Goal: Navigation & Orientation: Find specific page/section

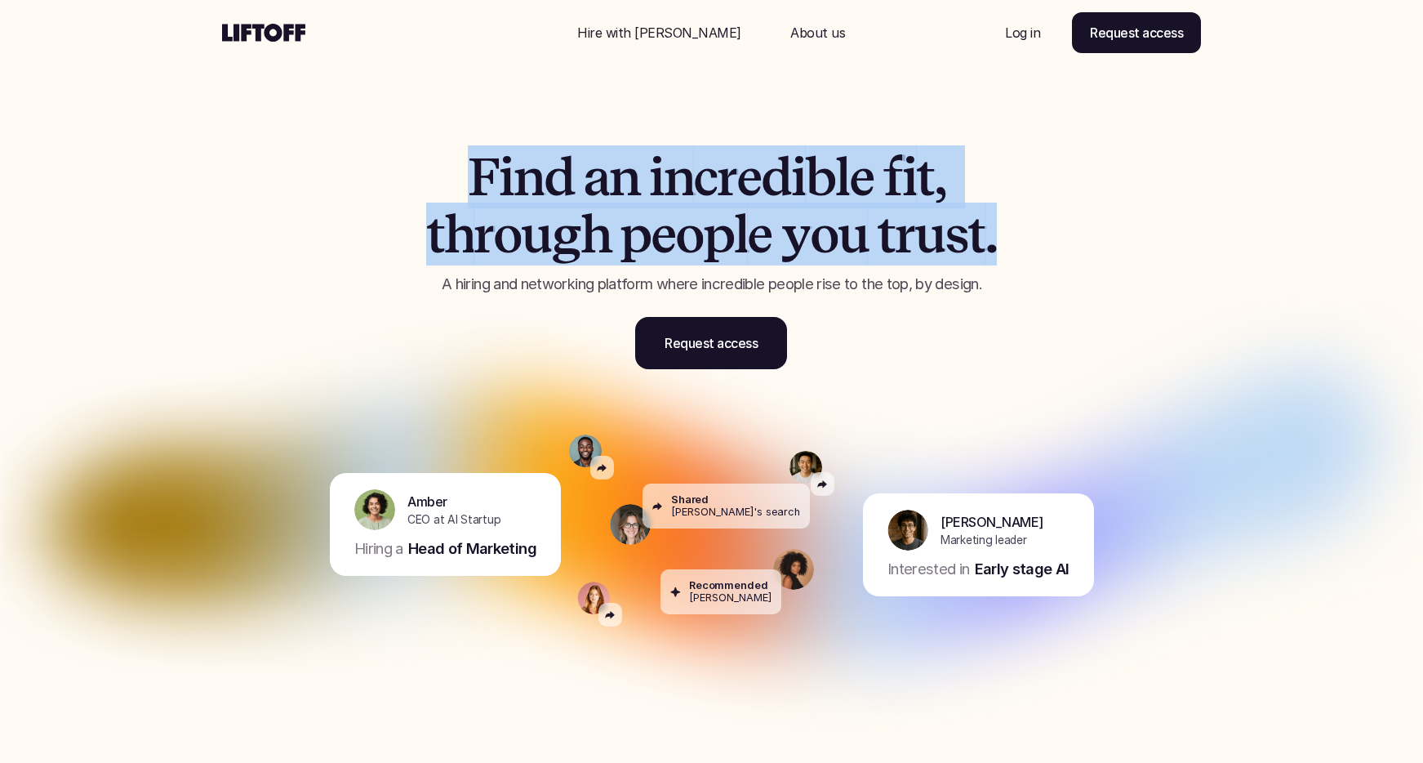
drag, startPoint x: 474, startPoint y: 169, endPoint x: 1055, endPoint y: 220, distance: 583.7
click at [1055, 220] on h1 "F i n d a n i n c r e d i b l e f i t , t h r o u g h p e o p l e y o u t r u s…" at bounding box center [712, 206] width 694 height 115
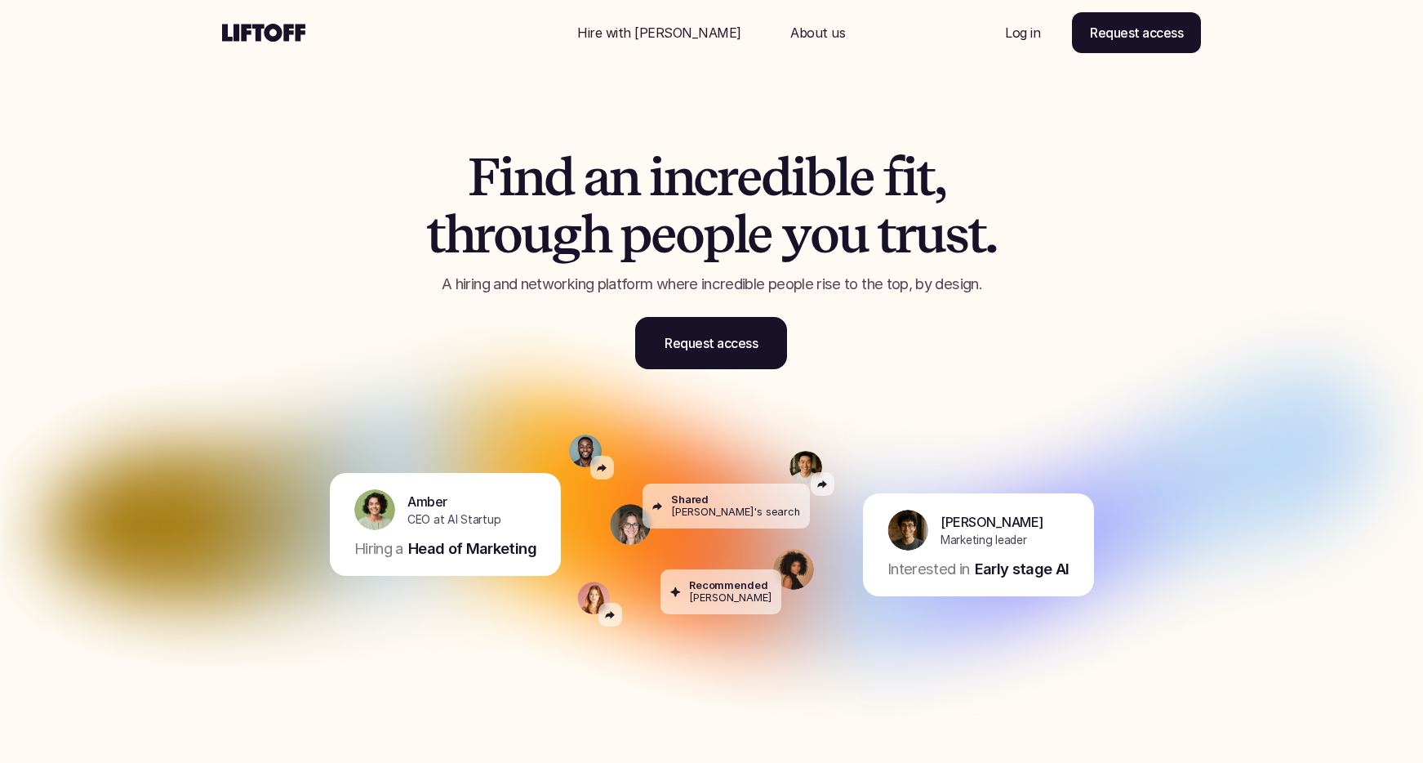
click at [1048, 220] on h1 "F i n d a n i n c r e d i b l e f i t , t h r o u g h p e o p l e y o u t r u s…" at bounding box center [712, 206] width 694 height 115
drag, startPoint x: 496, startPoint y: 163, endPoint x: 1066, endPoint y: 245, distance: 576.0
click at [1066, 245] on div "F i n d a n i n c r e d i b l e f i t , t h r o u g h p e o p l e y o u t r u s…" at bounding box center [712, 246] width 980 height 327
click at [717, 123] on div "F i n d a n i n c r e d i b l e f i t , t h r o u g h p e o p l e y o u t r u s…" at bounding box center [712, 246] width 980 height 327
drag, startPoint x: 469, startPoint y: 173, endPoint x: 687, endPoint y: 233, distance: 226.0
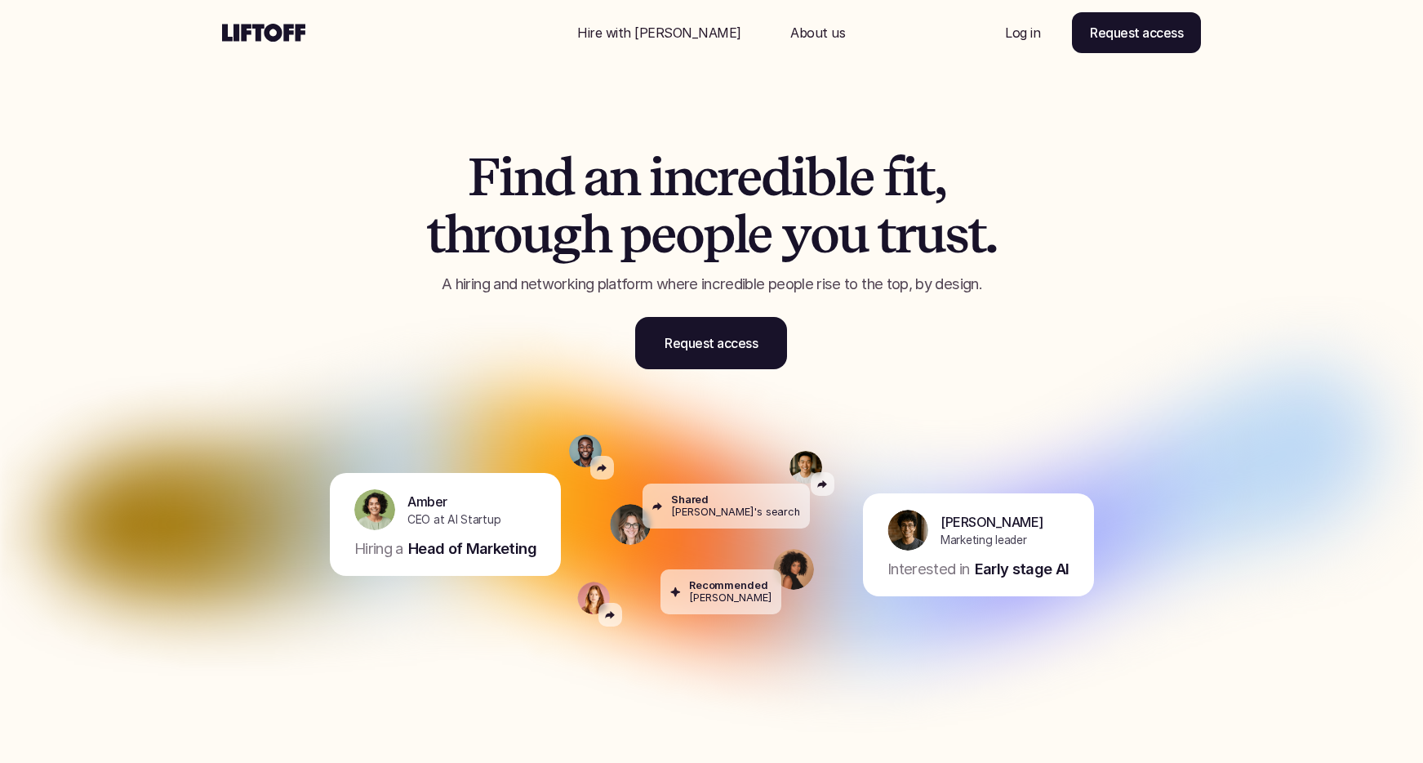
click at [687, 233] on h1 "F i n d a n i n c r e d i b l e f i t , t h r o u g h p e o p l e y o u t r u s…" at bounding box center [712, 206] width 694 height 115
click at [687, 233] on span "o" at bounding box center [689, 234] width 28 height 57
click at [668, 38] on p "Hire with [PERSON_NAME]" at bounding box center [659, 33] width 164 height 20
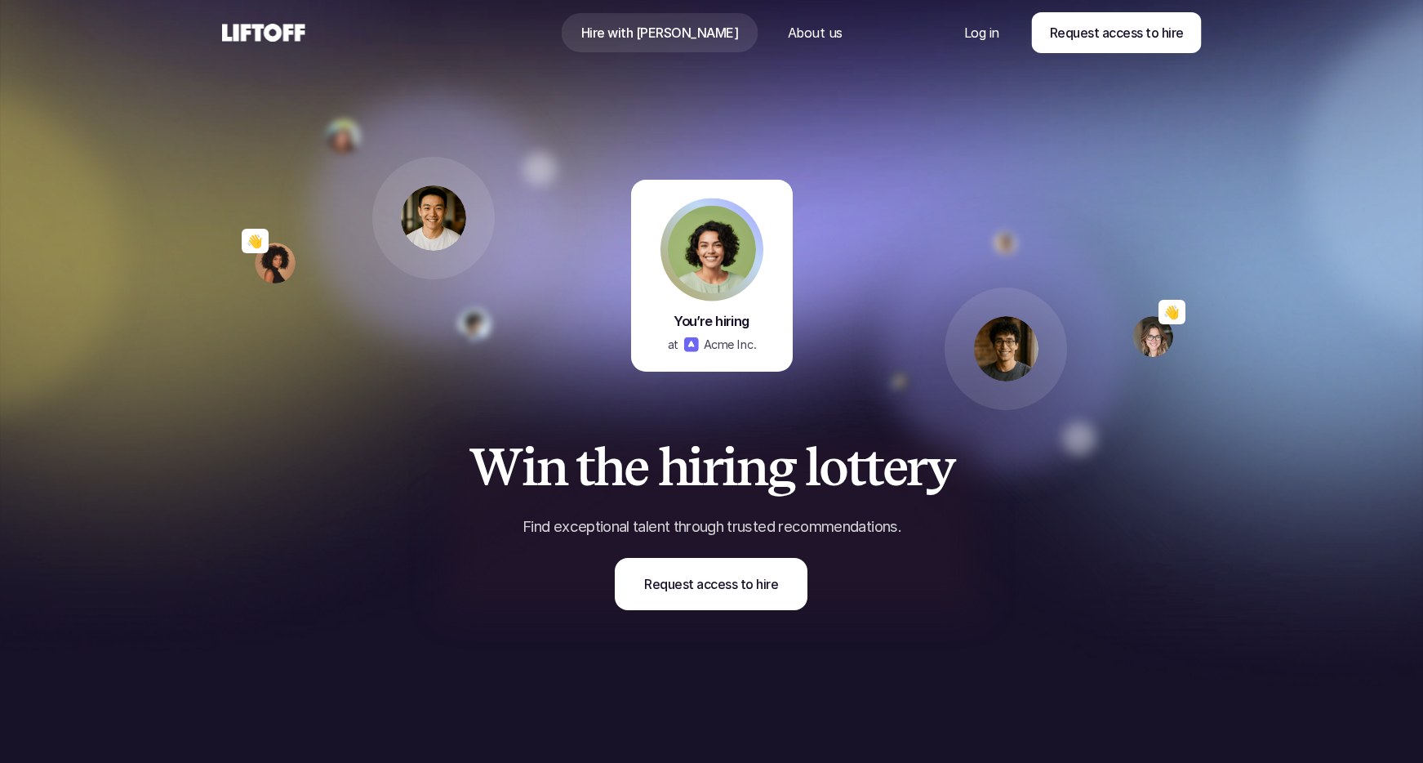
click at [787, 31] on p "About us" at bounding box center [814, 33] width 55 height 20
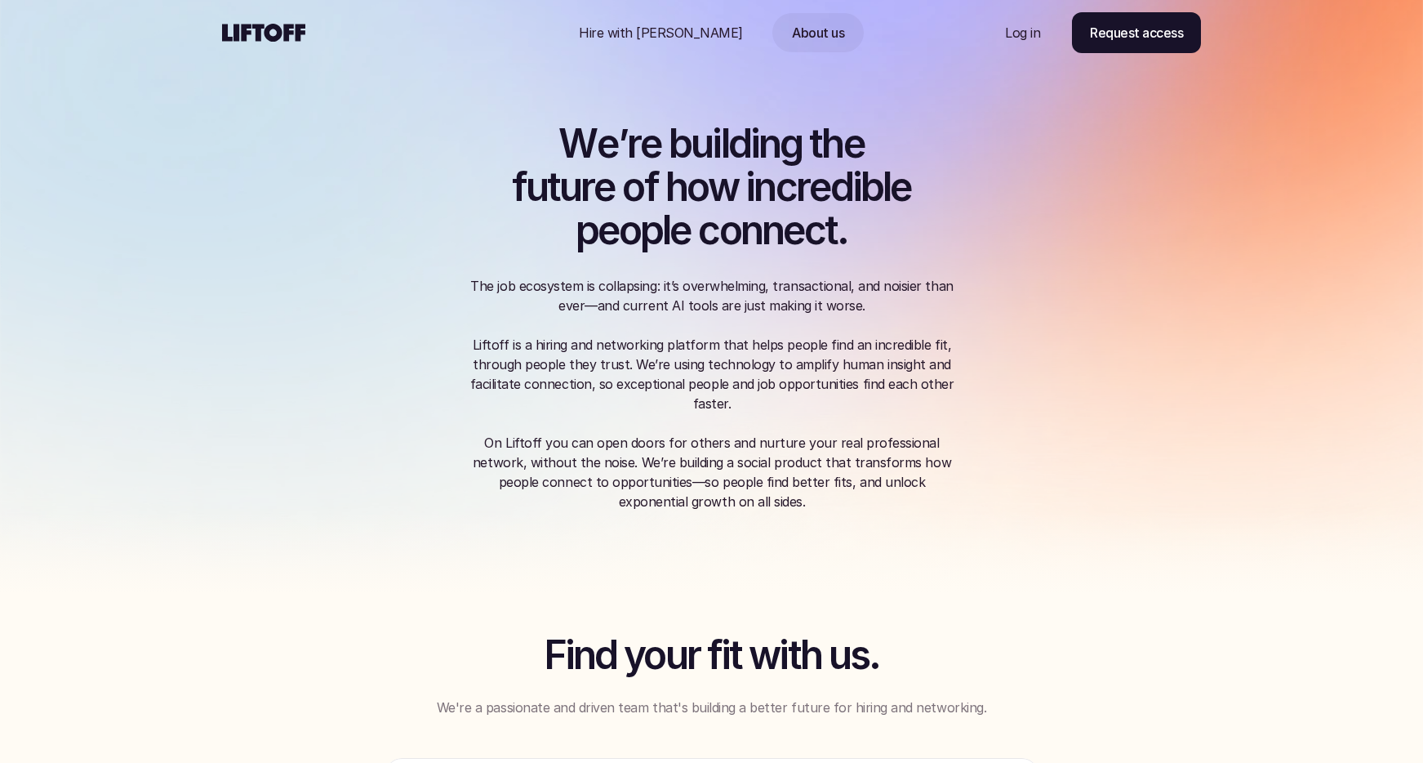
click at [292, 33] on use at bounding box center [263, 33] width 83 height 18
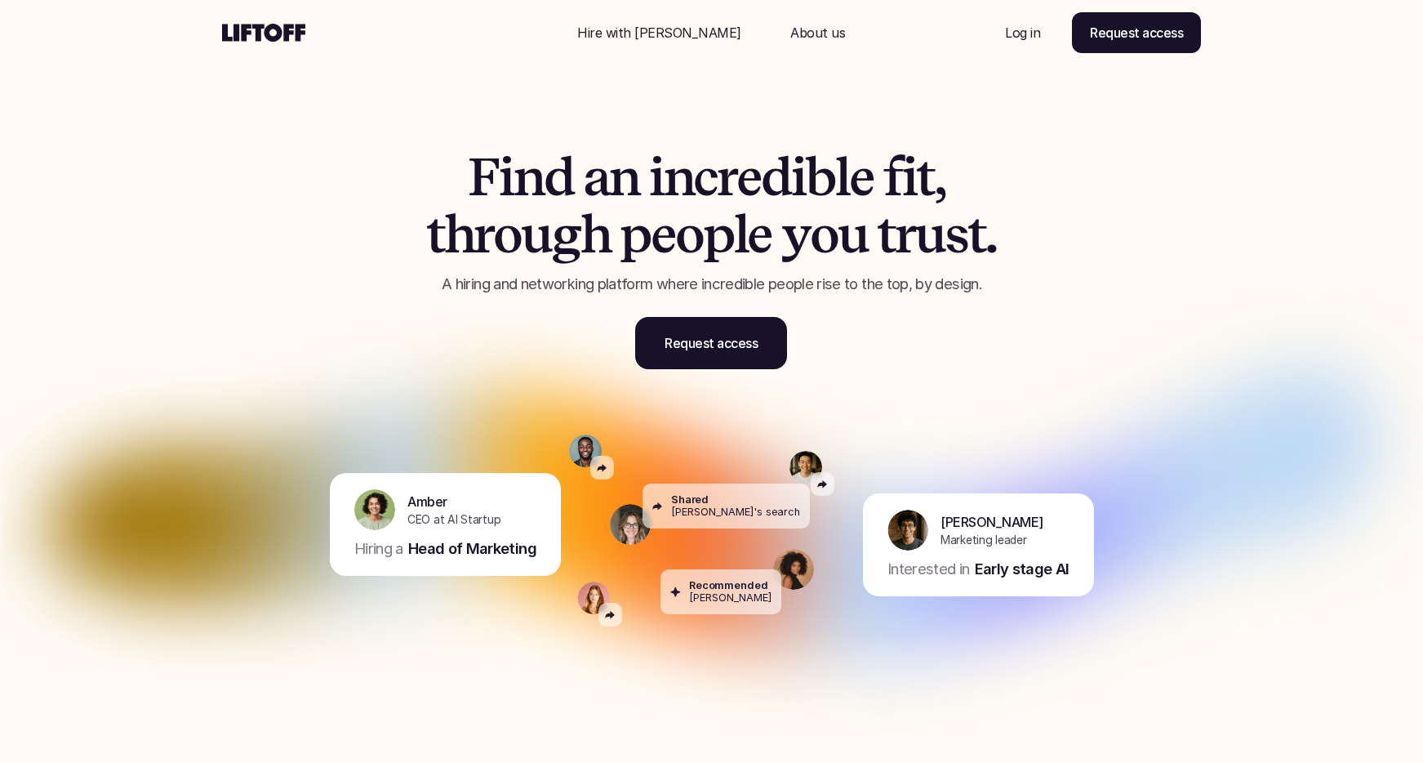
click at [791, 40] on p "About us" at bounding box center [818, 33] width 55 height 20
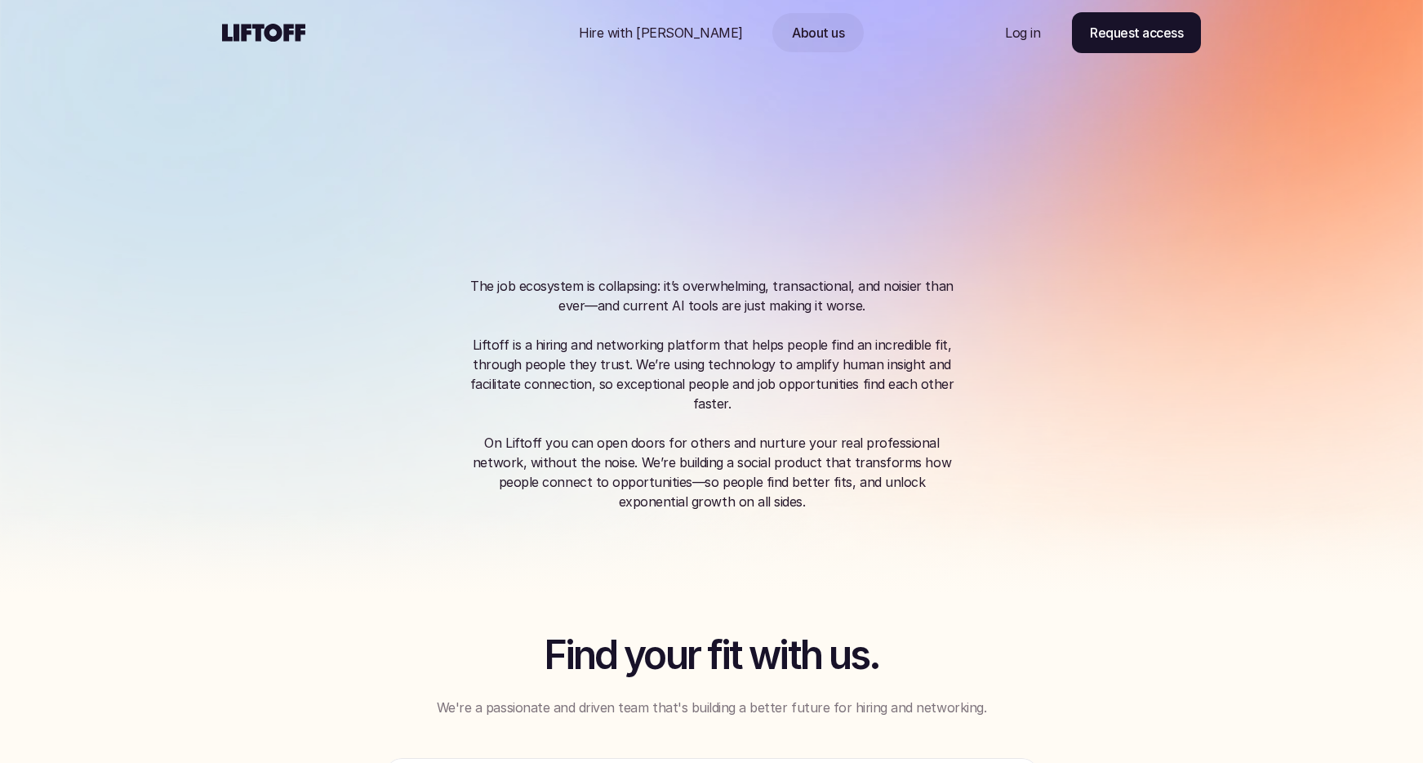
click at [686, 35] on p "Hire with [PERSON_NAME]" at bounding box center [661, 33] width 164 height 20
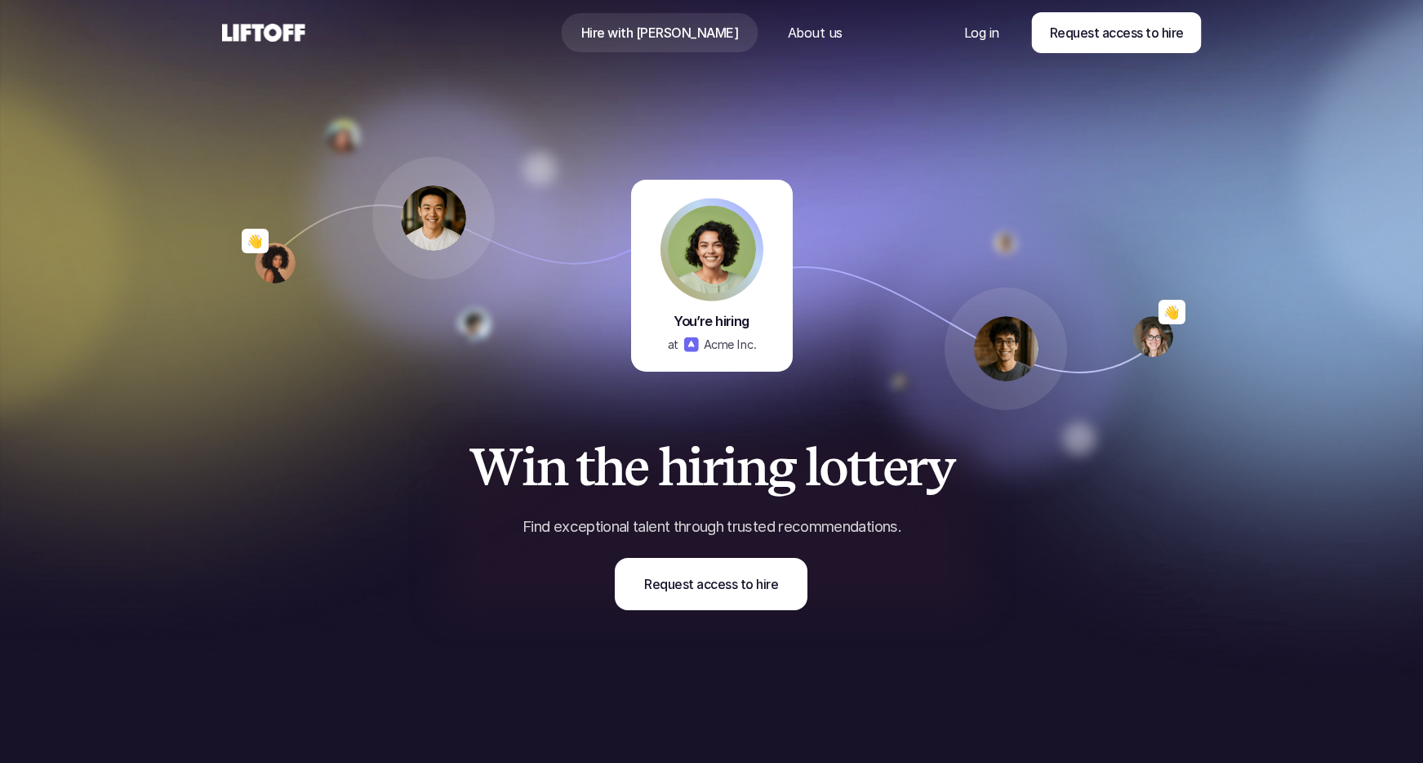
click at [283, 29] on icon at bounding box center [264, 33] width 84 height 20
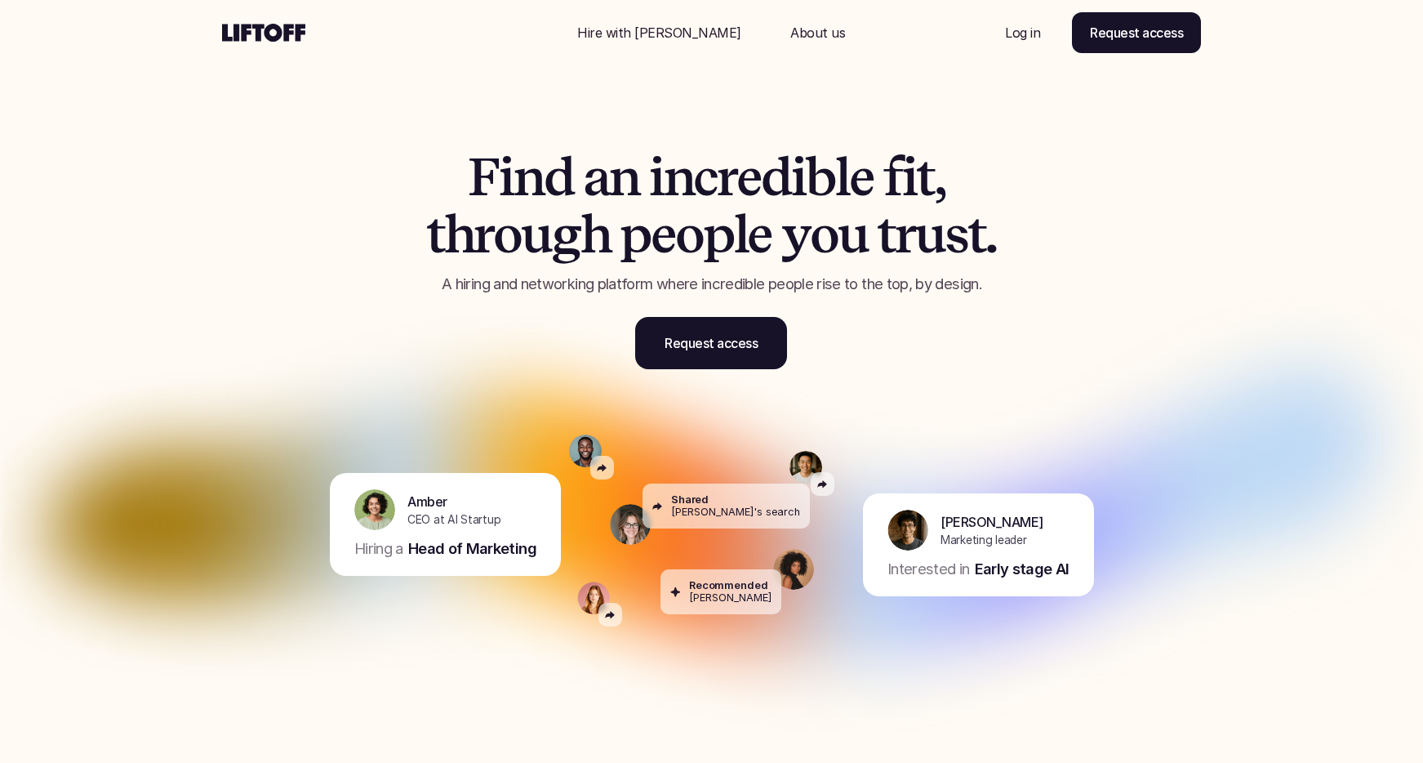
drag, startPoint x: 494, startPoint y: 174, endPoint x: 739, endPoint y: 229, distance: 251.0
click at [739, 229] on h1 "F i n d a n i n c r e d i b l e f i t , t h r o u g h p e o p l e y o u t r u s…" at bounding box center [712, 206] width 694 height 115
click at [732, 228] on span "p" at bounding box center [718, 234] width 31 height 57
drag, startPoint x: 455, startPoint y: 184, endPoint x: 1038, endPoint y: 256, distance: 587.6
click at [1037, 256] on h1 "F i n d a n i n c r e d i b l e f i t , t h r o u g h p e o p l e y o u t r u s…" at bounding box center [712, 206] width 694 height 115
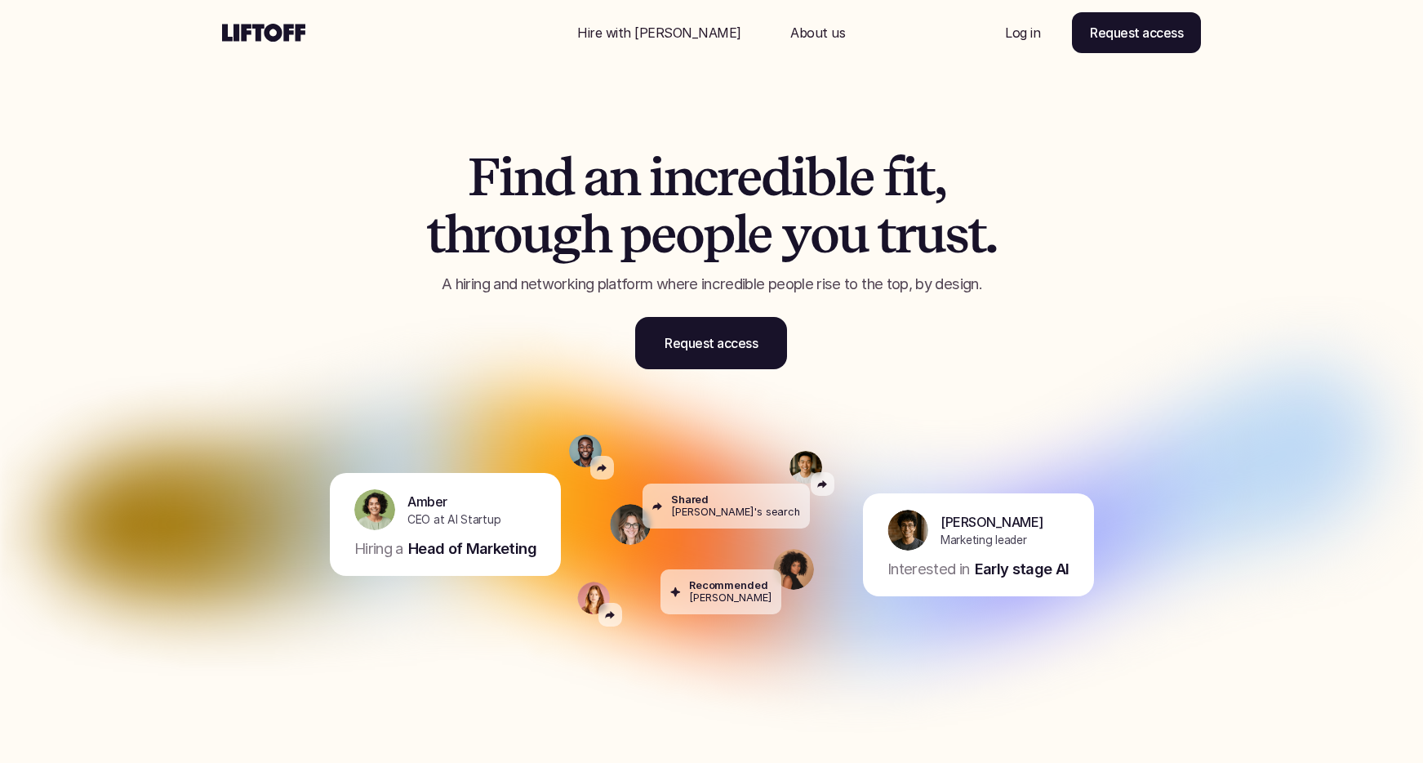
click at [412, 324] on div "F i n d a n i n c r e d i b l e f i t , t h r o u g h p e o p l e y o u t r u s…" at bounding box center [712, 259] width 694 height 221
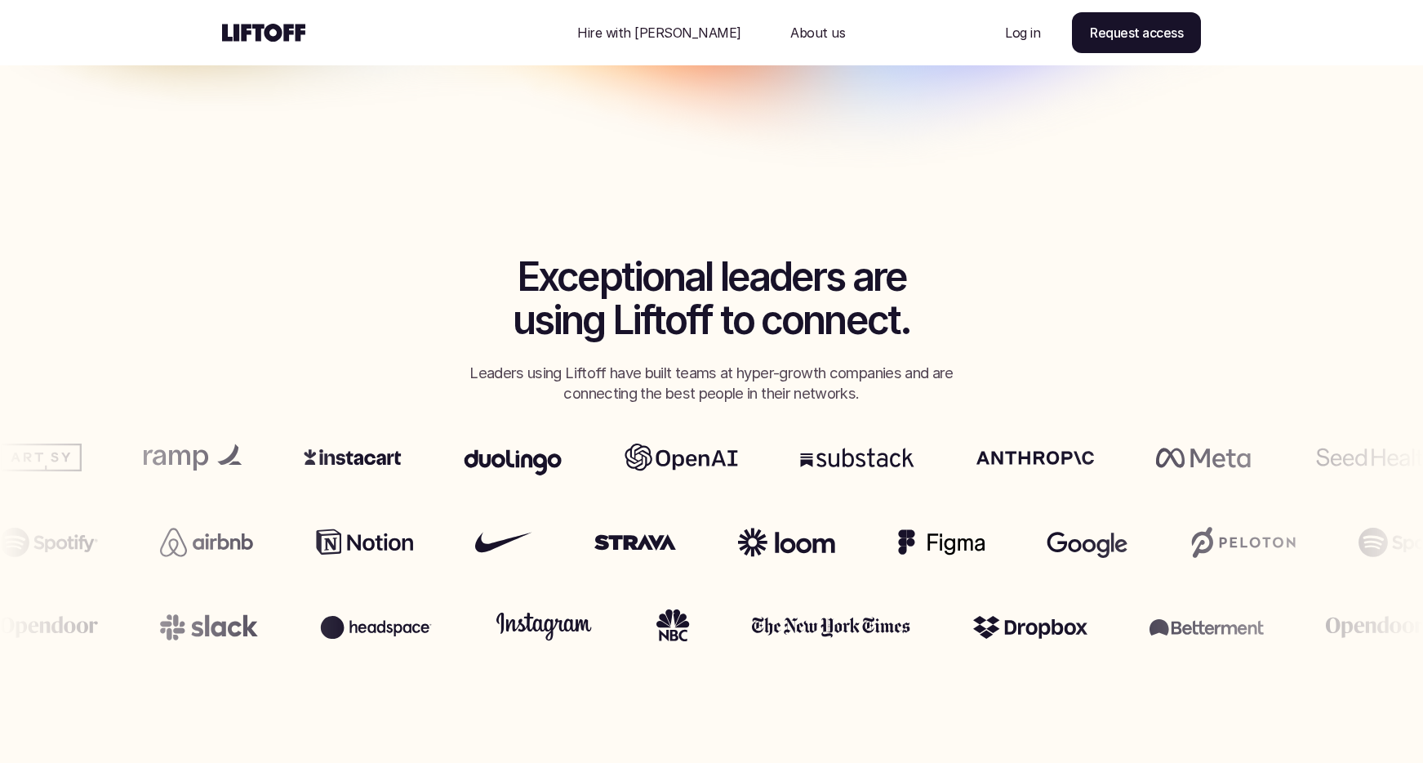
scroll to position [292, 0]
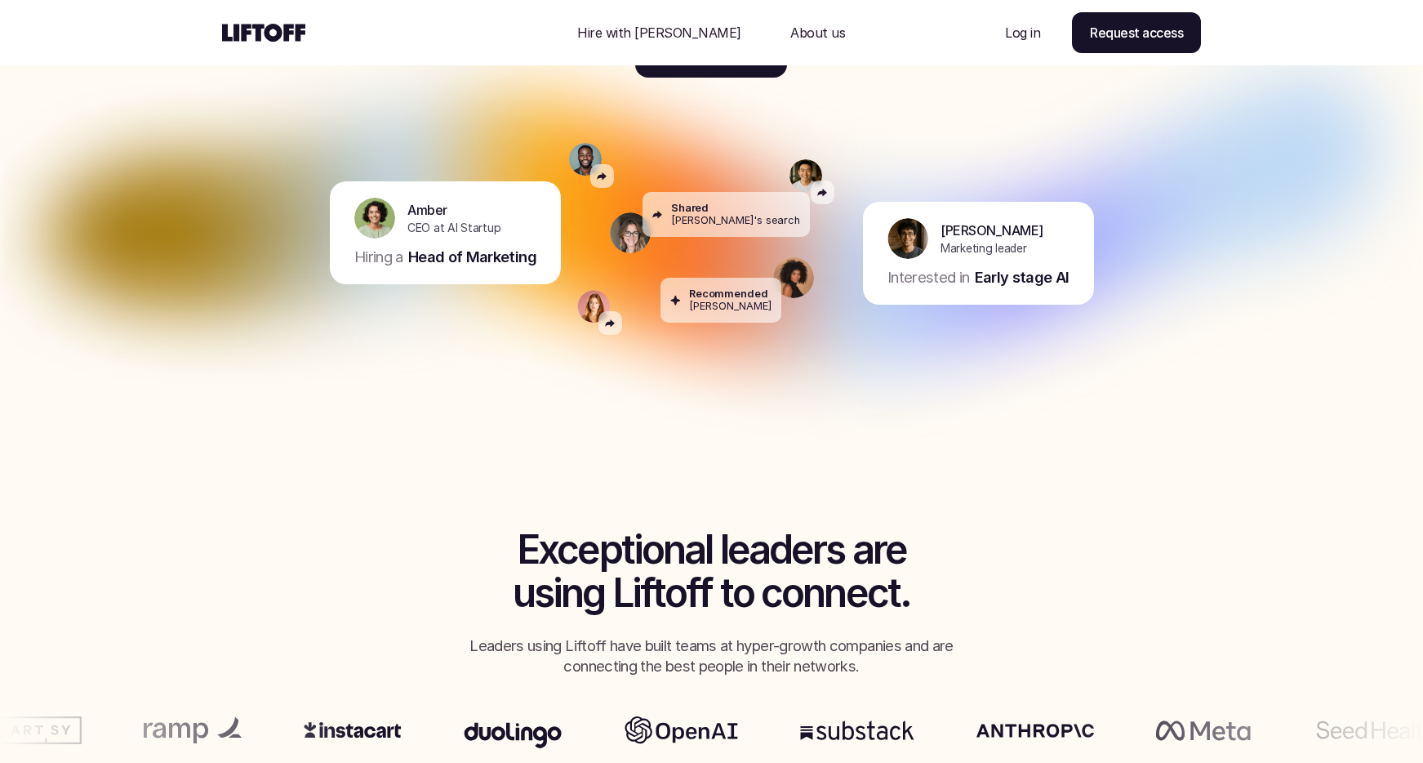
click at [791, 29] on p "About us" at bounding box center [818, 33] width 55 height 20
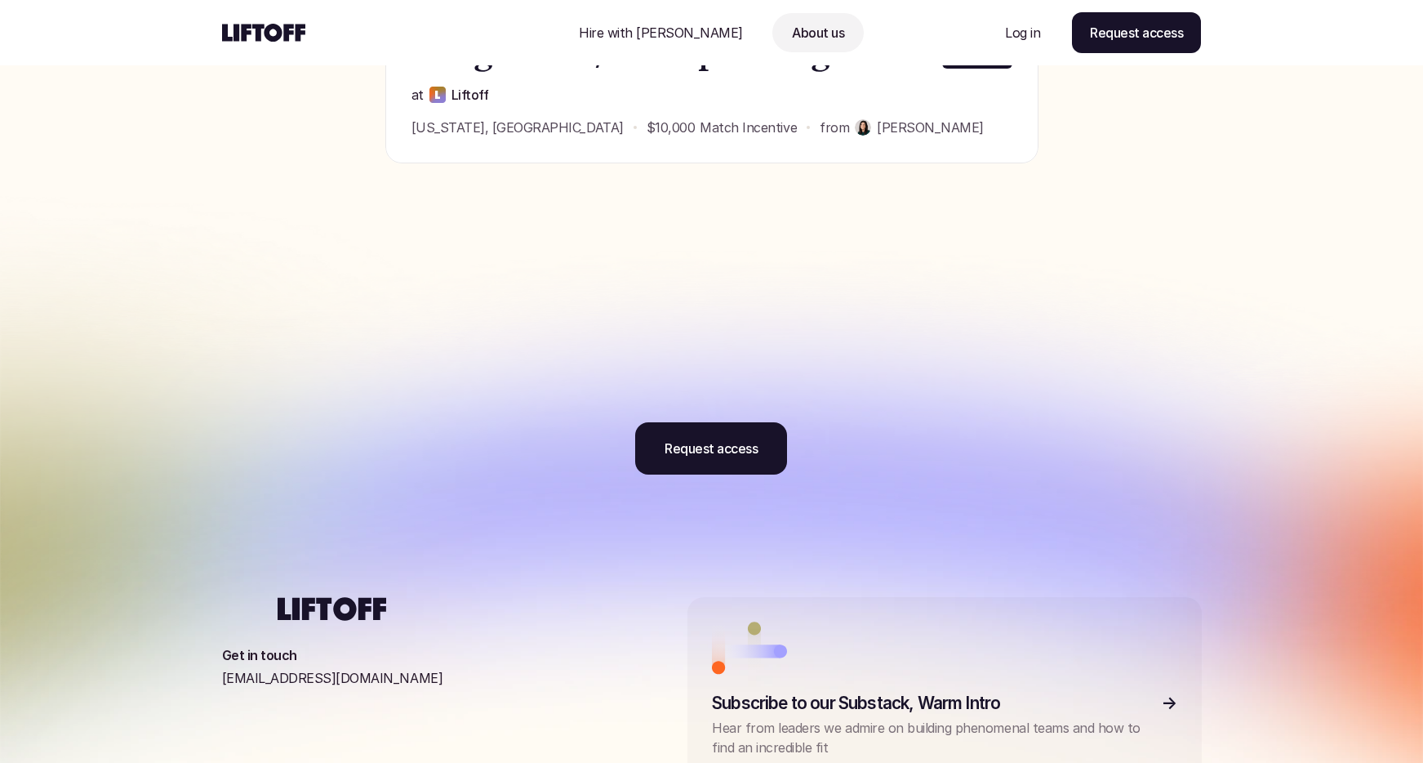
scroll to position [1354, 0]
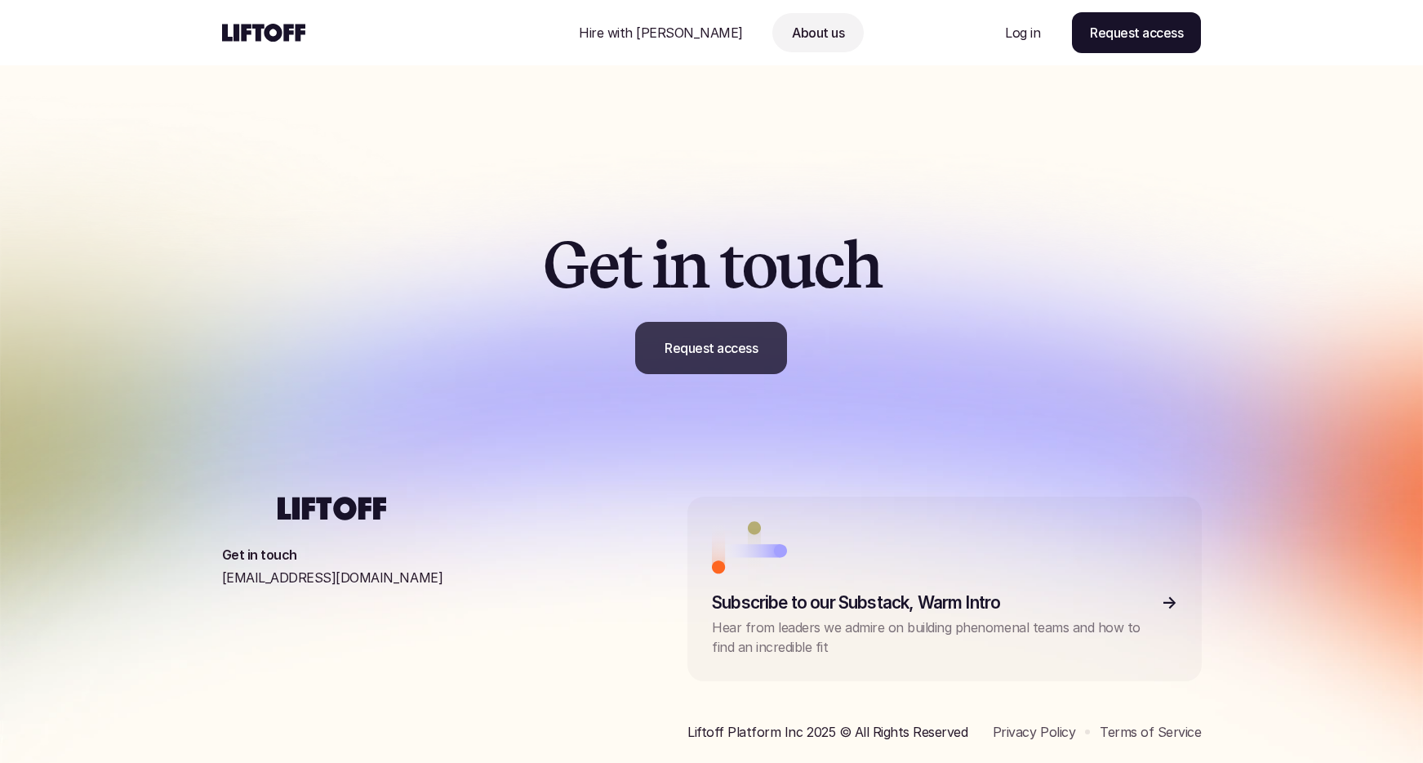
click at [755, 356] on p "Request access" at bounding box center [711, 348] width 93 height 20
